Goal: Task Accomplishment & Management: Use online tool/utility

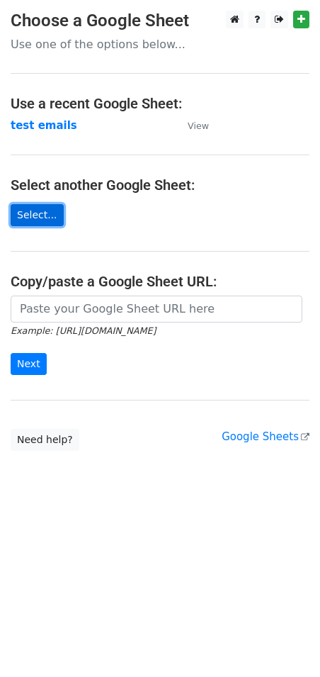
click at [35, 217] on link "Select..." at bounding box center [37, 215] width 53 height 22
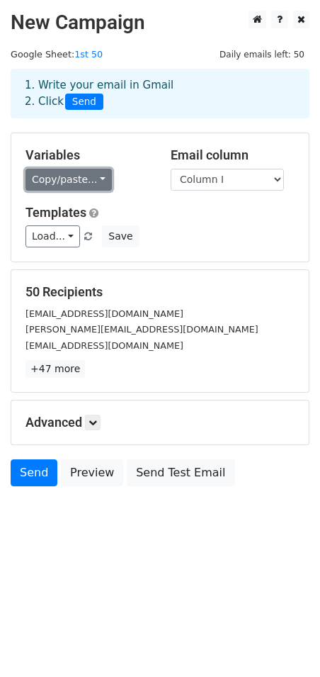
click at [94, 174] on link "Copy/paste..." at bounding box center [69, 180] width 86 height 22
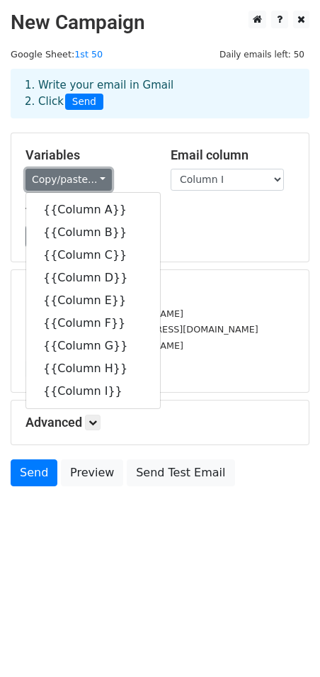
click at [94, 174] on link "Copy/paste..." at bounding box center [69, 180] width 86 height 22
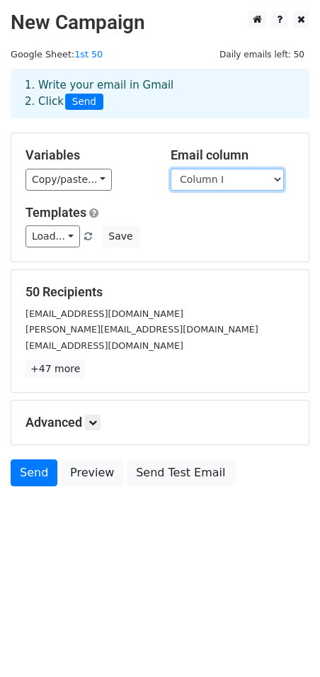
click at [223, 174] on select "Column A Column B Column C Column D Column E Column F Column G Column H Column I" at bounding box center [227, 180] width 113 height 22
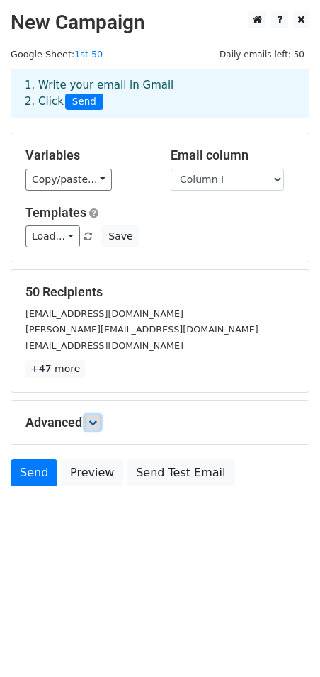
click at [94, 421] on icon at bounding box center [93, 422] width 9 height 9
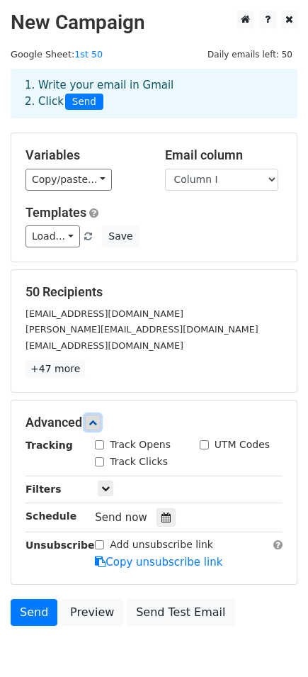
click at [94, 421] on icon at bounding box center [93, 422] width 9 height 9
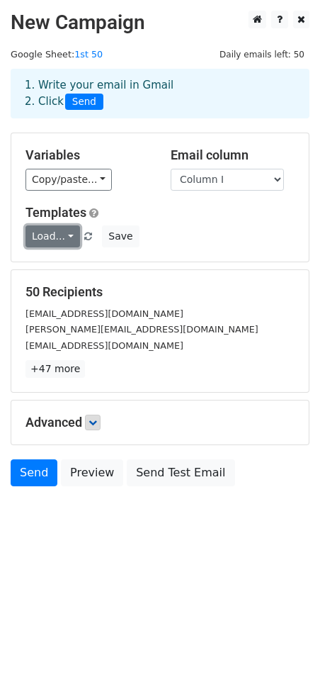
click at [64, 238] on link "Load..." at bounding box center [53, 236] width 55 height 22
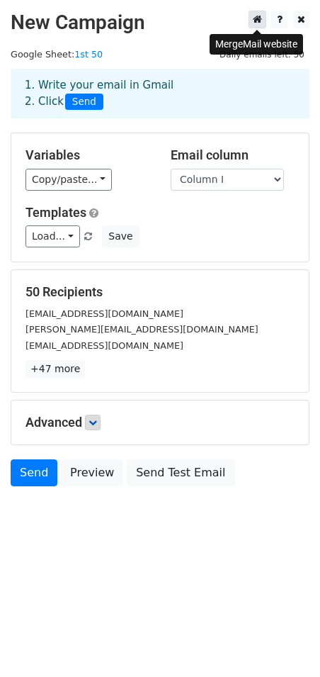
click at [254, 21] on icon at bounding box center [257, 19] width 9 height 10
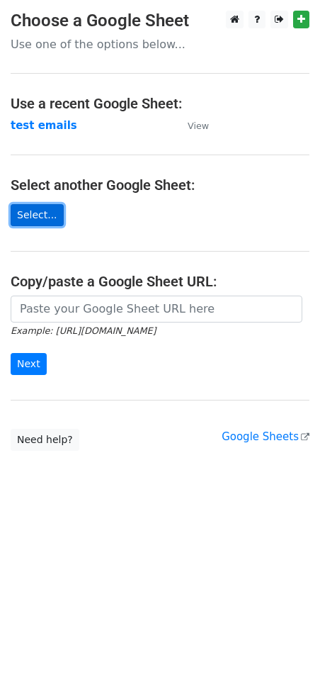
click at [26, 215] on link "Select..." at bounding box center [37, 215] width 53 height 22
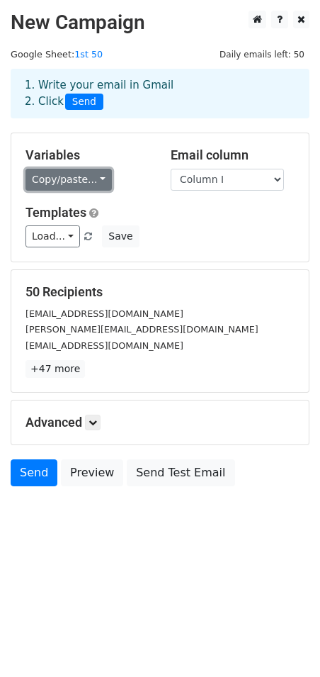
click at [93, 177] on link "Copy/paste..." at bounding box center [69, 180] width 86 height 22
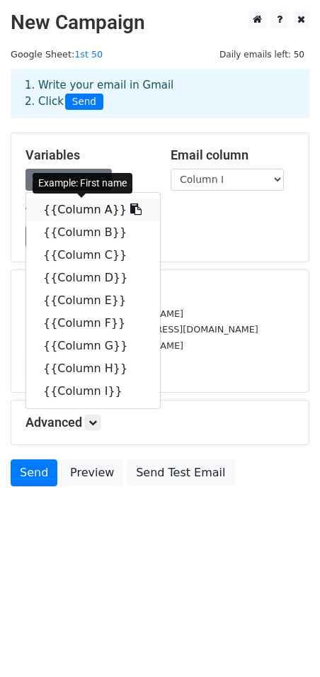
click at [74, 213] on link "{{Column A}}" at bounding box center [93, 209] width 134 height 23
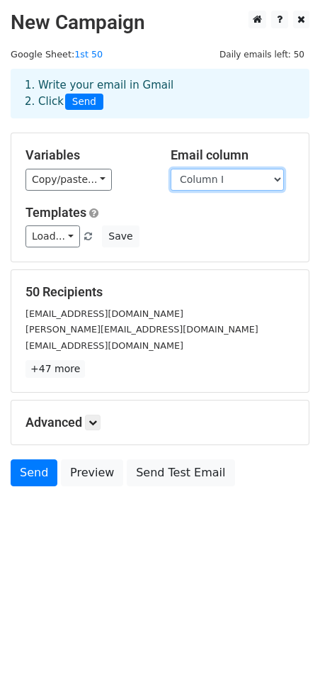
click at [264, 176] on select "Column A Column B Column C Column D Column E Column F Column G Column H Column I" at bounding box center [227, 180] width 113 height 22
select select "Column A"
click at [171, 169] on select "Column A Column B Column C Column D Column E Column F Column G Column H Column I" at bounding box center [227, 180] width 113 height 22
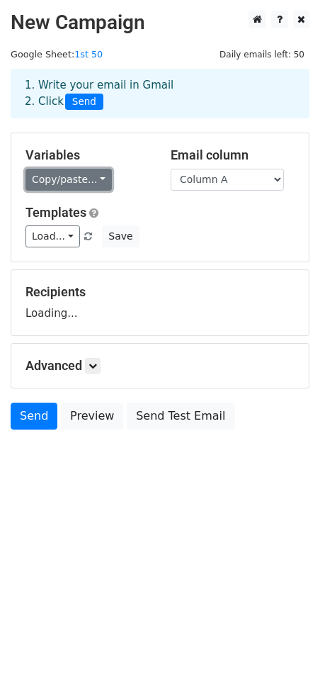
click at [85, 176] on link "Copy/paste..." at bounding box center [69, 180] width 86 height 22
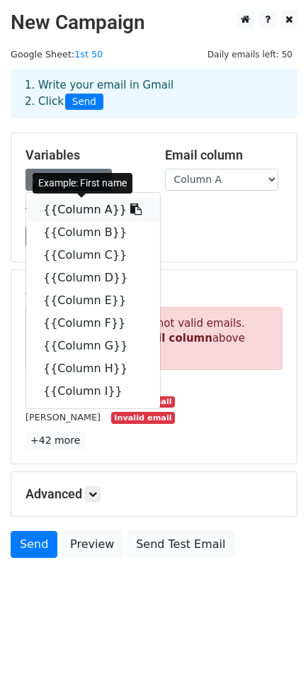
click at [89, 203] on link "{{Column A}}" at bounding box center [93, 209] width 134 height 23
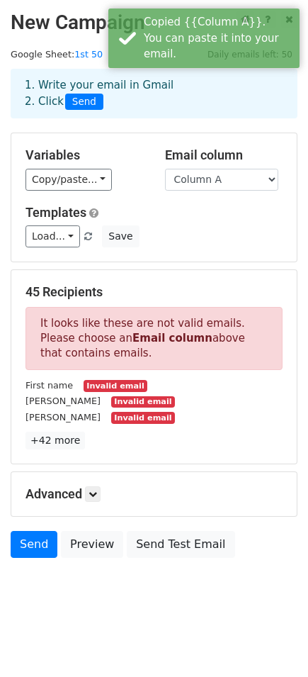
scroll to position [2, 0]
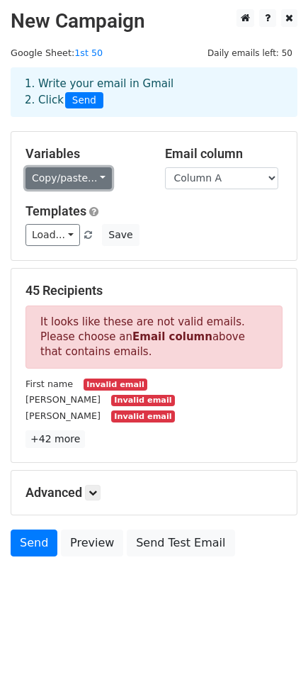
click at [92, 178] on link "Copy/paste..." at bounding box center [69, 178] width 86 height 22
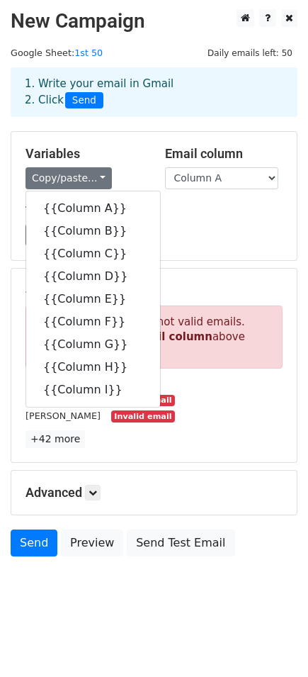
click at [261, 242] on div "Load... No templates saved Save" at bounding box center [154, 235] width 278 height 22
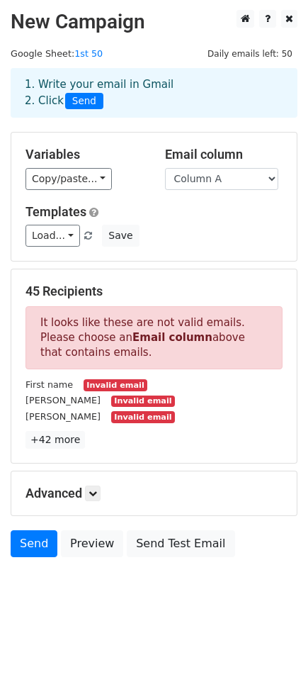
scroll to position [0, 0]
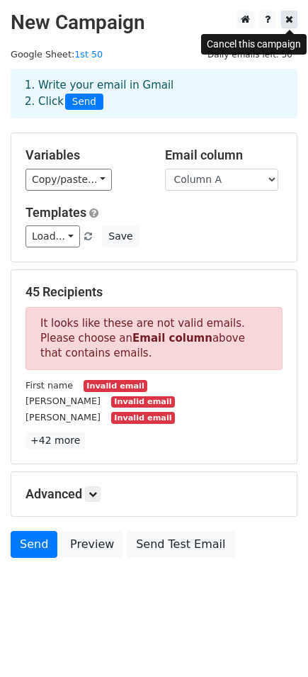
click at [289, 22] on icon at bounding box center [290, 19] width 8 height 10
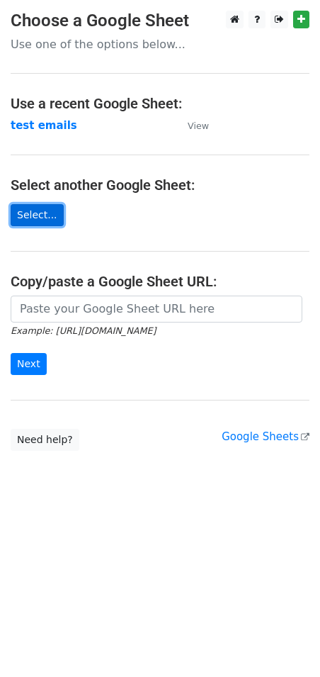
click at [27, 209] on link "Select..." at bounding box center [37, 215] width 53 height 22
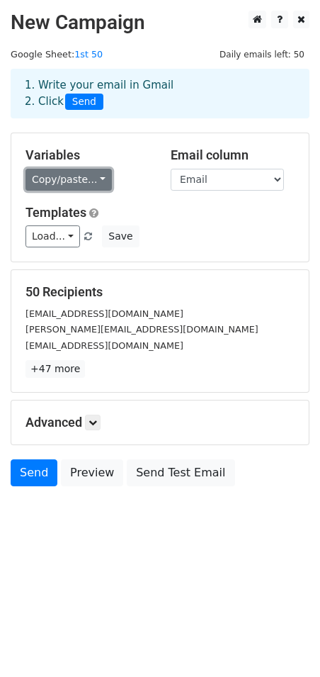
click at [88, 176] on link "Copy/paste..." at bounding box center [69, 180] width 86 height 22
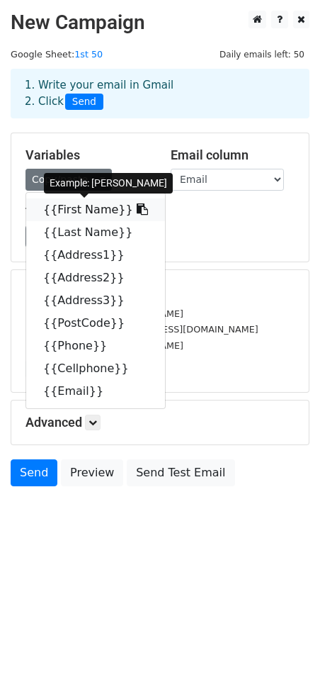
click at [87, 204] on link "{{First Name}}" at bounding box center [95, 209] width 139 height 23
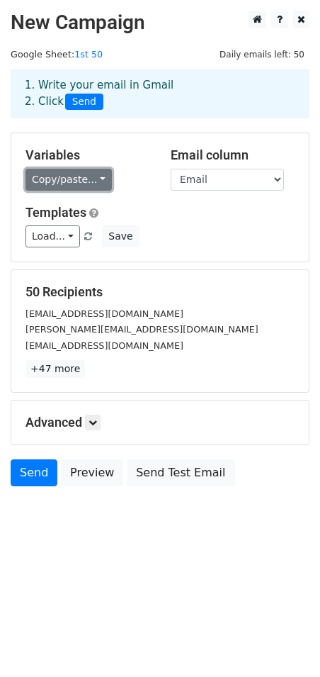
click at [94, 176] on link "Copy/paste..." at bounding box center [69, 180] width 86 height 22
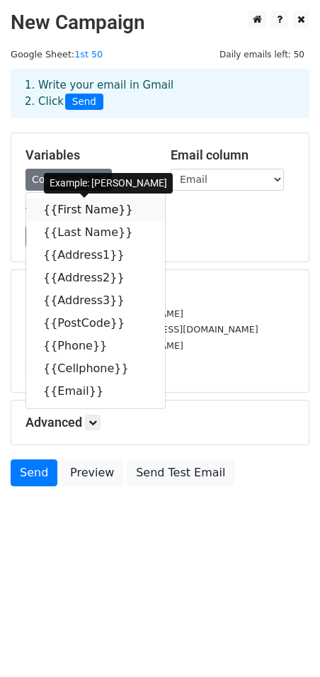
drag, startPoint x: 79, startPoint y: 205, endPoint x: 64, endPoint y: 206, distance: 14.9
click at [64, 206] on link "{{First Name}}" at bounding box center [95, 209] width 139 height 23
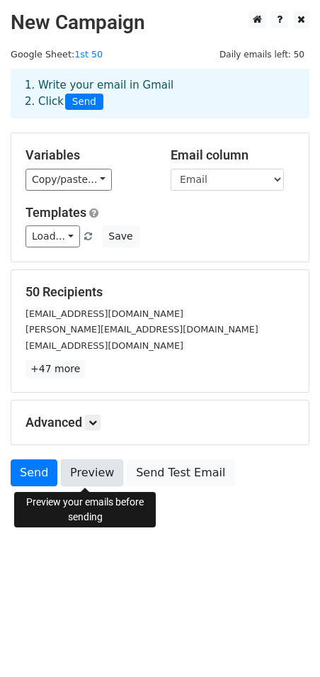
click at [80, 476] on link "Preview" at bounding box center [92, 472] width 62 height 27
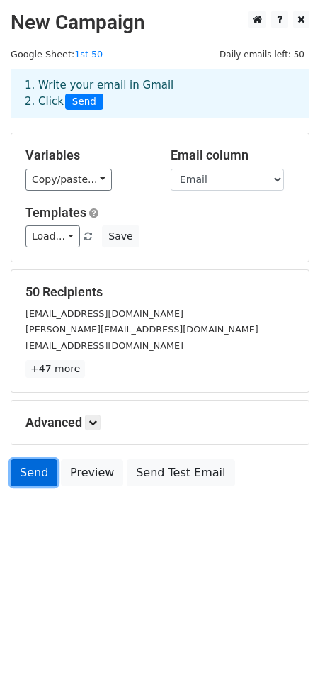
click at [30, 473] on link "Send" at bounding box center [34, 472] width 47 height 27
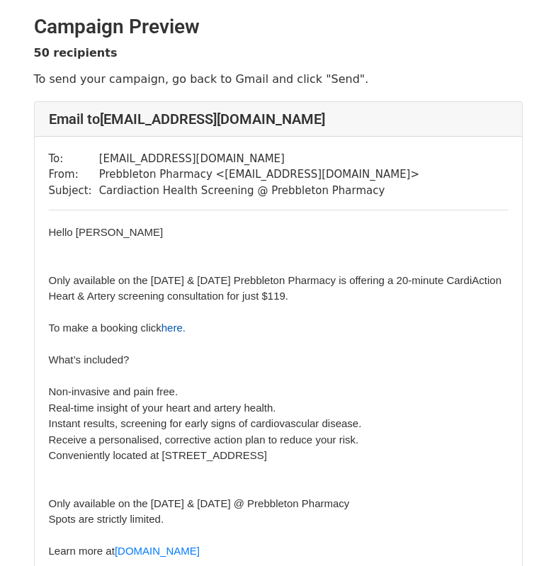
click at [174, 328] on link "here." at bounding box center [174, 328] width 24 height 12
